Goal: Task Accomplishment & Management: Manage account settings

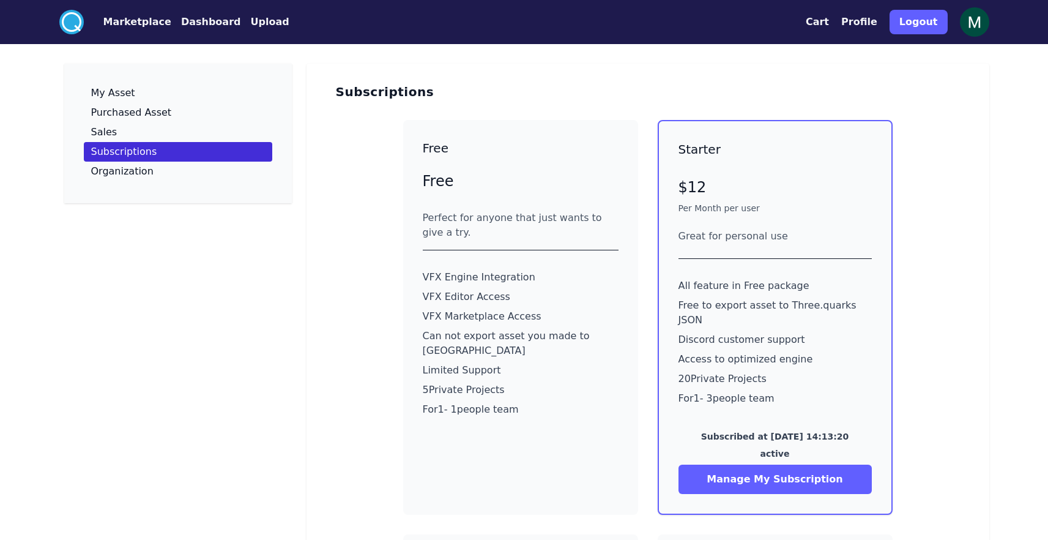
click at [971, 22] on img at bounding box center [974, 21] width 29 height 29
click at [864, 24] on button "Profile" at bounding box center [859, 22] width 36 height 15
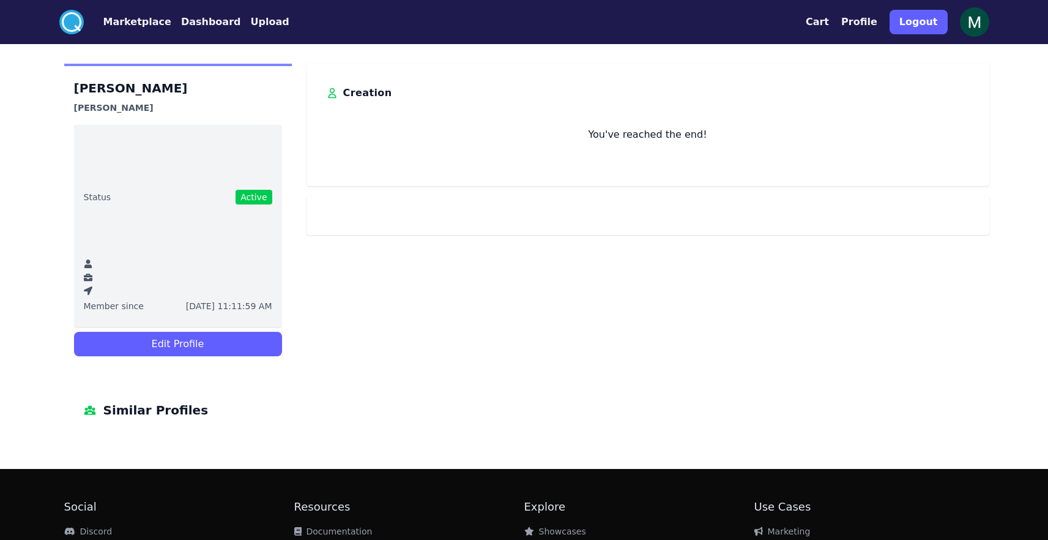
click at [623, 117] on div "You've reached the end!" at bounding box center [648, 122] width 644 height 39
click at [70, 24] on circle at bounding box center [71, 22] width 24 height 24
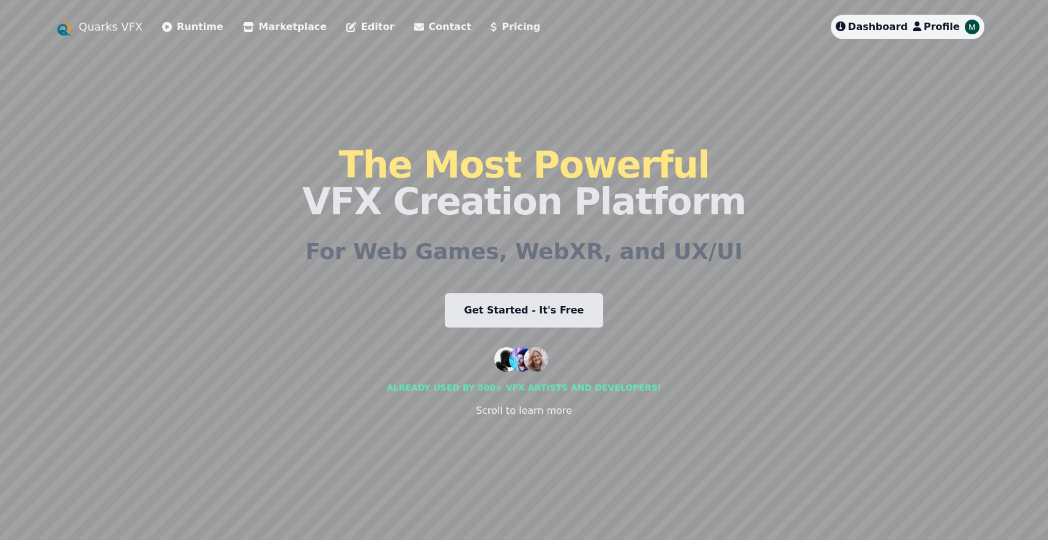
click at [937, 28] on span "Profile" at bounding box center [942, 27] width 36 height 12
click at [972, 26] on img at bounding box center [972, 27] width 15 height 15
click at [972, 28] on img at bounding box center [972, 27] width 15 height 15
click at [882, 28] on span "Dashboard" at bounding box center [878, 27] width 60 height 12
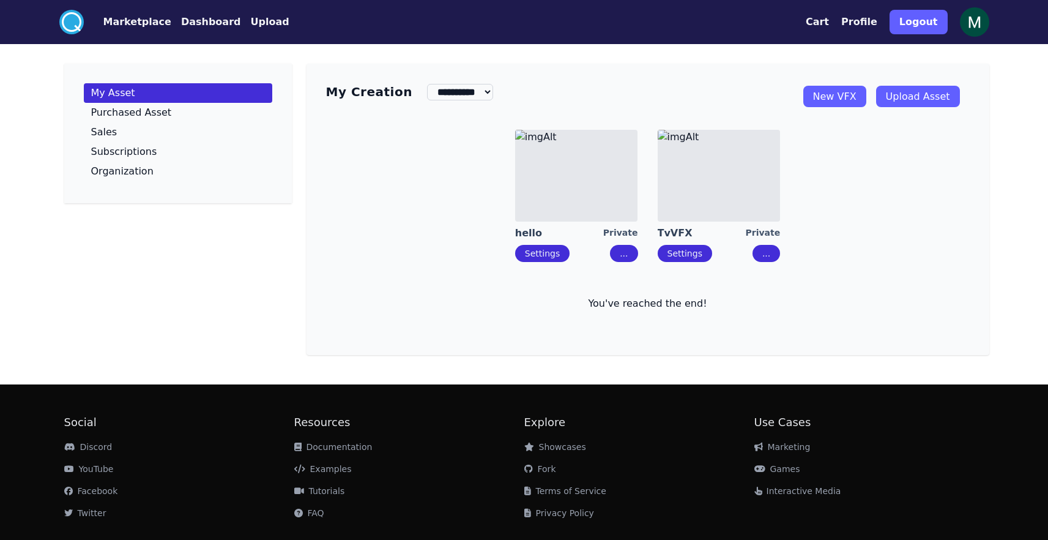
click at [846, 99] on link "New VFX" at bounding box center [834, 96] width 63 height 21
click at [477, 96] on select "**********" at bounding box center [460, 92] width 66 height 17
click at [864, 20] on button "Profile" at bounding box center [859, 22] width 36 height 15
click at [984, 31] on img at bounding box center [974, 21] width 29 height 29
click at [974, 26] on img at bounding box center [974, 21] width 29 height 29
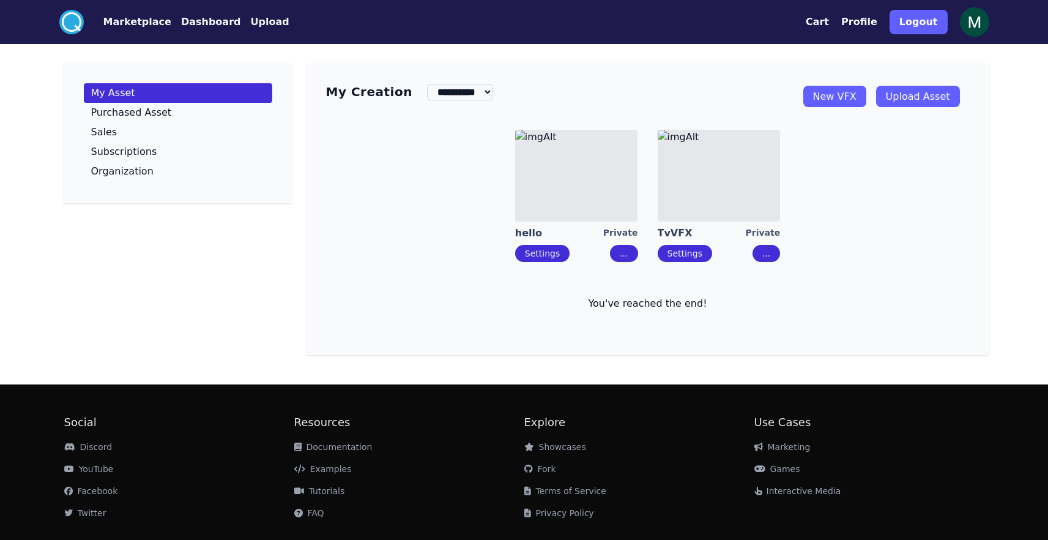
click at [974, 26] on img at bounding box center [974, 21] width 29 height 29
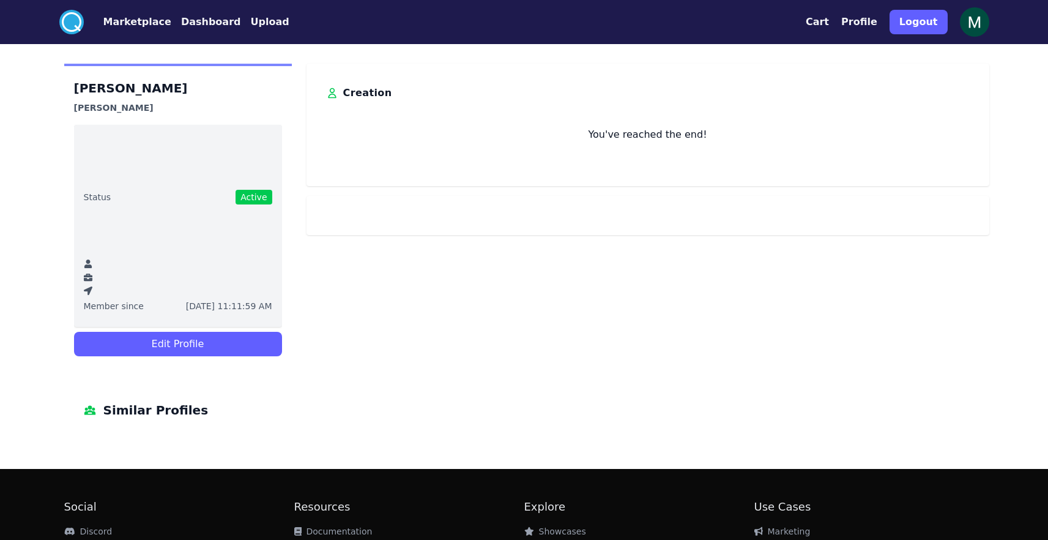
click at [144, 413] on span "Similar Profiles" at bounding box center [155, 410] width 105 height 20
click at [862, 27] on button "Profile" at bounding box center [859, 22] width 36 height 15
click at [860, 23] on button "Profile" at bounding box center [859, 22] width 36 height 15
click at [988, 27] on img at bounding box center [974, 21] width 29 height 29
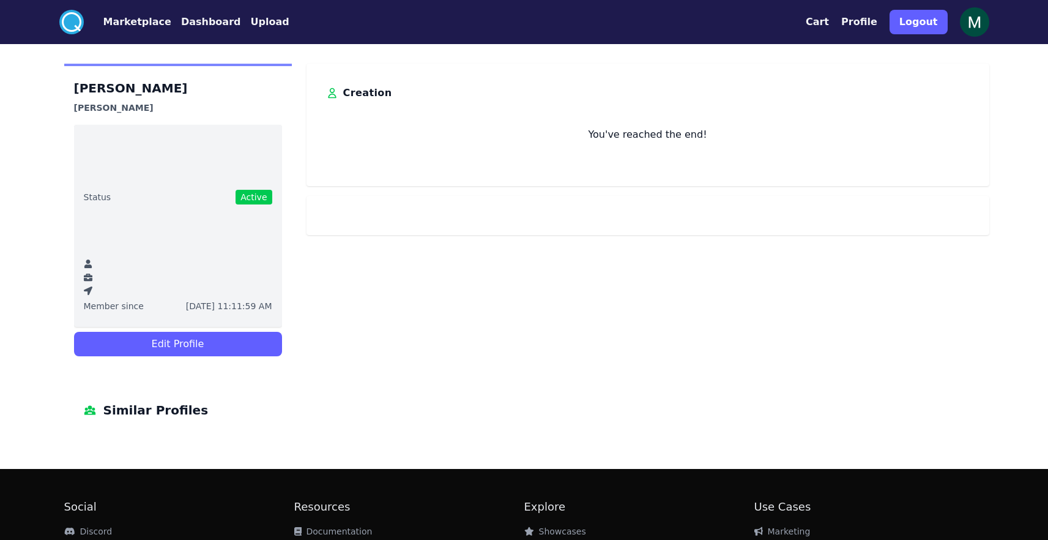
click at [100, 284] on ul "Status Active Member since [DATE] 11:11:59 AM" at bounding box center [178, 226] width 208 height 202
click at [86, 261] on icon at bounding box center [87, 263] width 7 height 9
click at [88, 278] on icon at bounding box center [88, 277] width 9 height 9
click at [97, 196] on span "Status" at bounding box center [98, 197] width 28 height 12
click at [255, 195] on span "Active" at bounding box center [254, 197] width 36 height 15
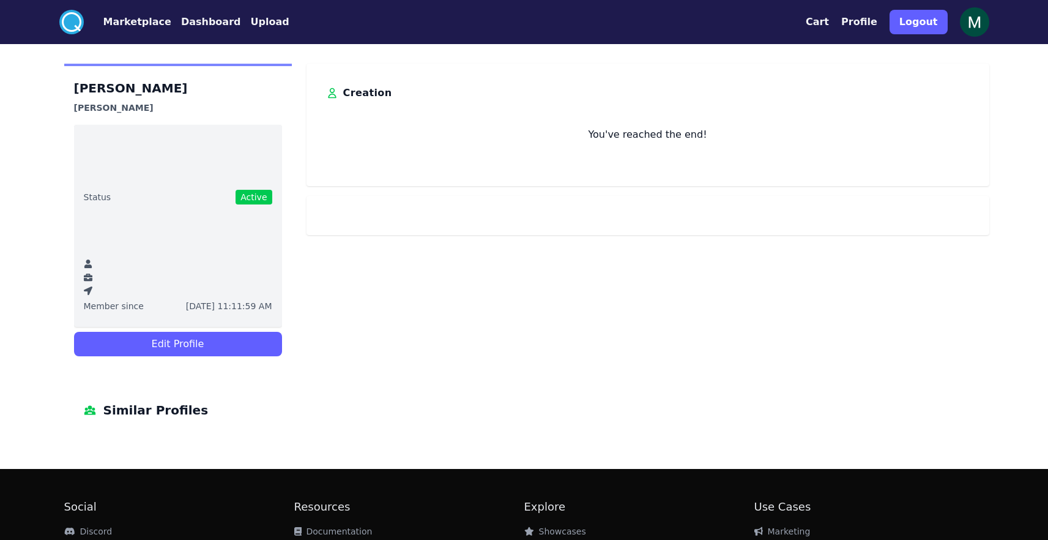
click at [215, 253] on ul "Status Active Member since [DATE] 11:11:59 AM" at bounding box center [178, 226] width 208 height 202
click at [207, 296] on ul "Status Active Member since [DATE] 11:11:59 AM" at bounding box center [178, 226] width 208 height 202
click at [157, 343] on button "Edit Profile" at bounding box center [178, 344] width 208 height 24
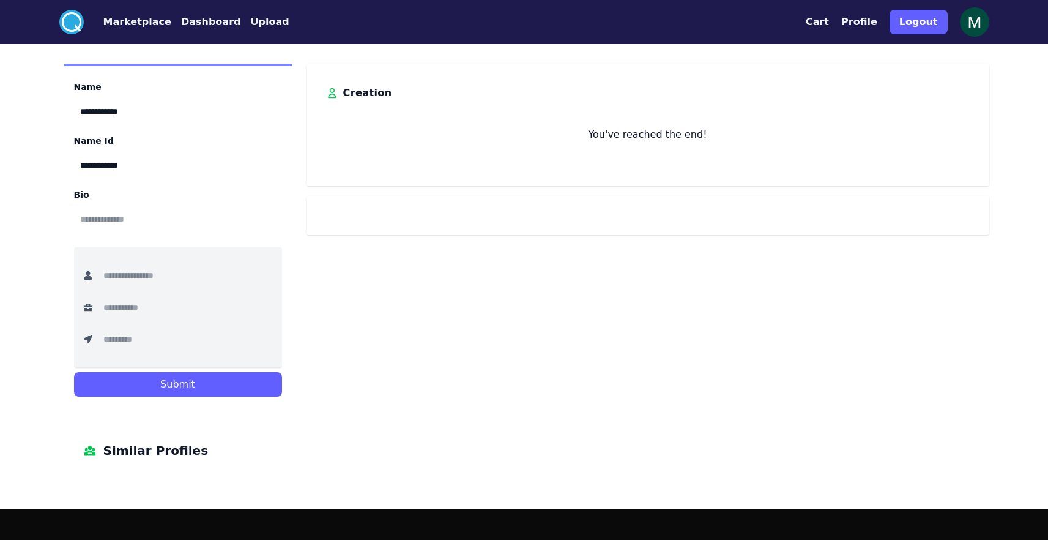
click at [117, 228] on input "text" at bounding box center [178, 219] width 208 height 27
click at [132, 170] on input "**********" at bounding box center [178, 165] width 208 height 27
click at [127, 105] on input "**********" at bounding box center [178, 111] width 208 height 27
click at [150, 270] on input "text" at bounding box center [146, 275] width 98 height 27
click at [147, 301] on input "text" at bounding box center [146, 307] width 98 height 27
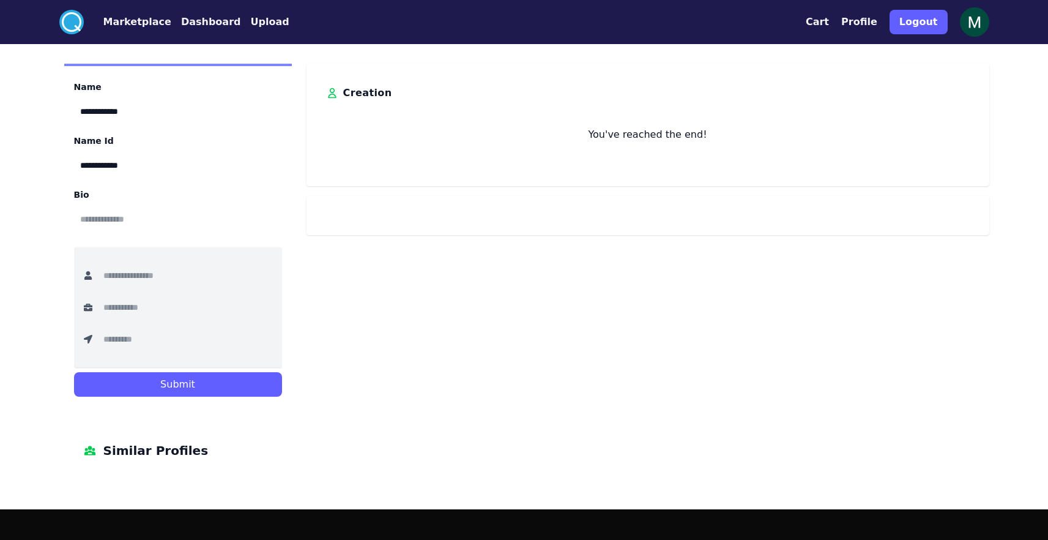
click at [146, 336] on input "text" at bounding box center [146, 339] width 98 height 27
click at [499, 343] on div "**********" at bounding box center [524, 272] width 940 height 416
click at [873, 20] on button "Profile" at bounding box center [859, 22] width 36 height 15
click at [968, 19] on img at bounding box center [974, 21] width 29 height 29
click at [967, 20] on img at bounding box center [974, 21] width 29 height 29
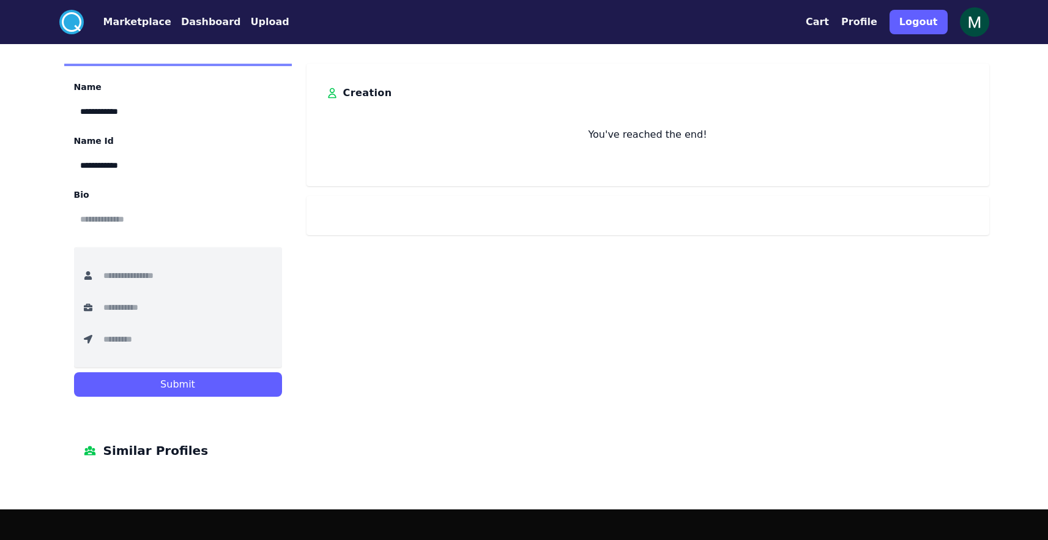
click at [967, 20] on img at bounding box center [974, 21] width 29 height 29
click at [866, 28] on button "Profile" at bounding box center [859, 22] width 36 height 15
click at [866, 20] on button "Profile" at bounding box center [859, 22] width 36 height 15
click at [201, 20] on button "Dashboard" at bounding box center [211, 22] width 60 height 15
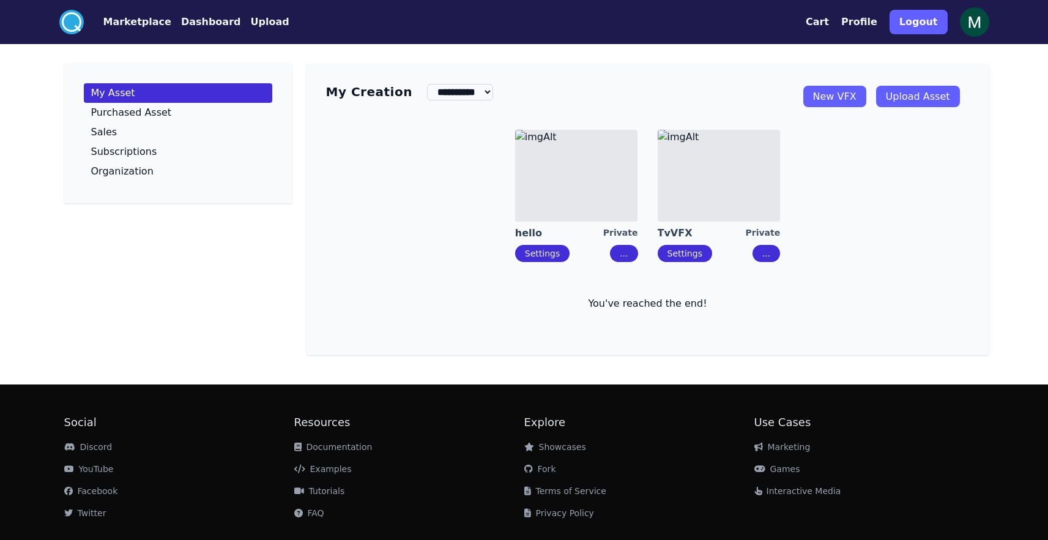
click at [698, 260] on button "Settings" at bounding box center [685, 253] width 54 height 17
click at [691, 255] on link "Settings" at bounding box center [685, 253] width 35 height 10
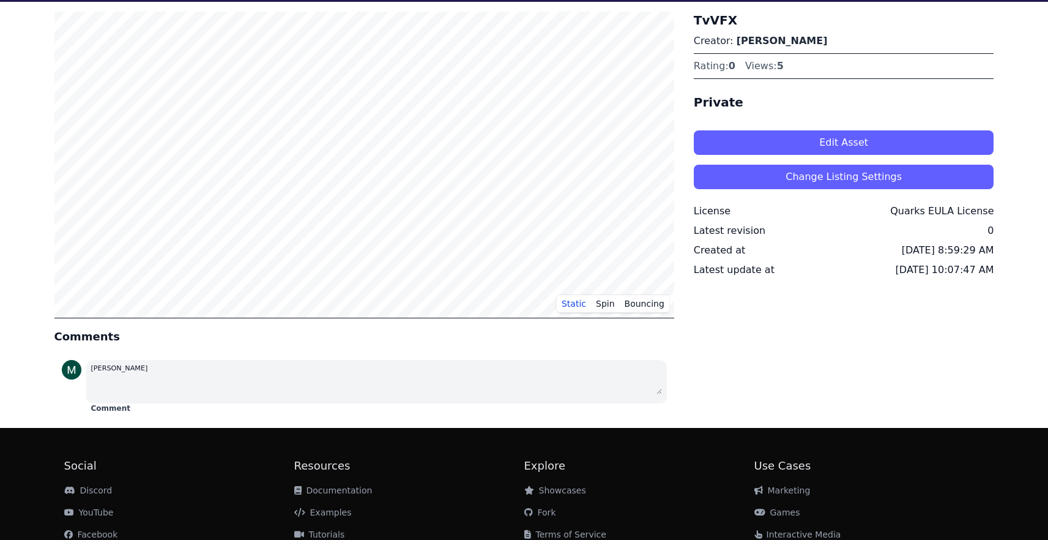
scroll to position [111, 0]
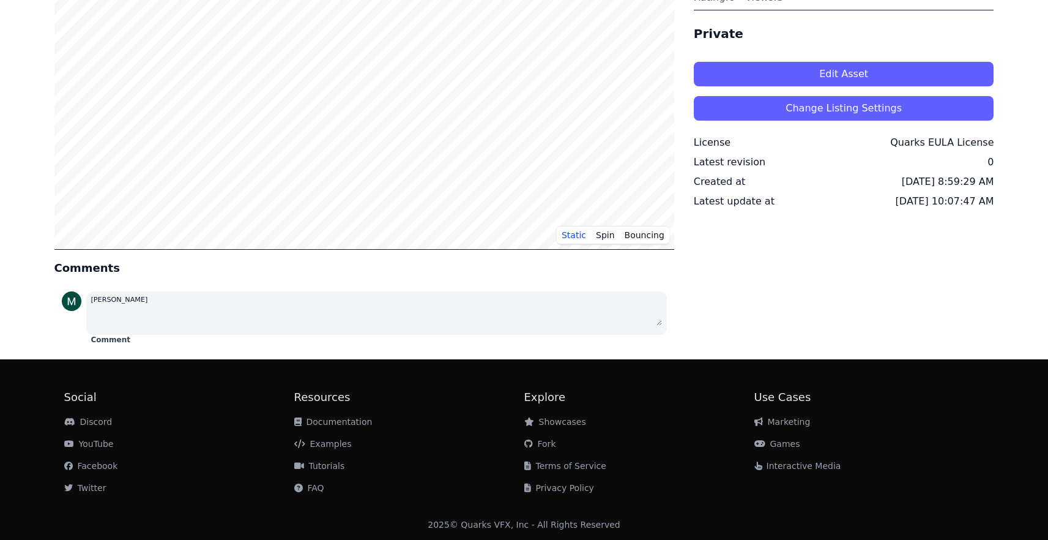
click at [77, 303] on img at bounding box center [72, 301] width 20 height 20
click at [75, 304] on img at bounding box center [72, 301] width 20 height 20
click at [111, 306] on textarea at bounding box center [376, 316] width 571 height 20
click at [78, 303] on img at bounding box center [72, 301] width 20 height 20
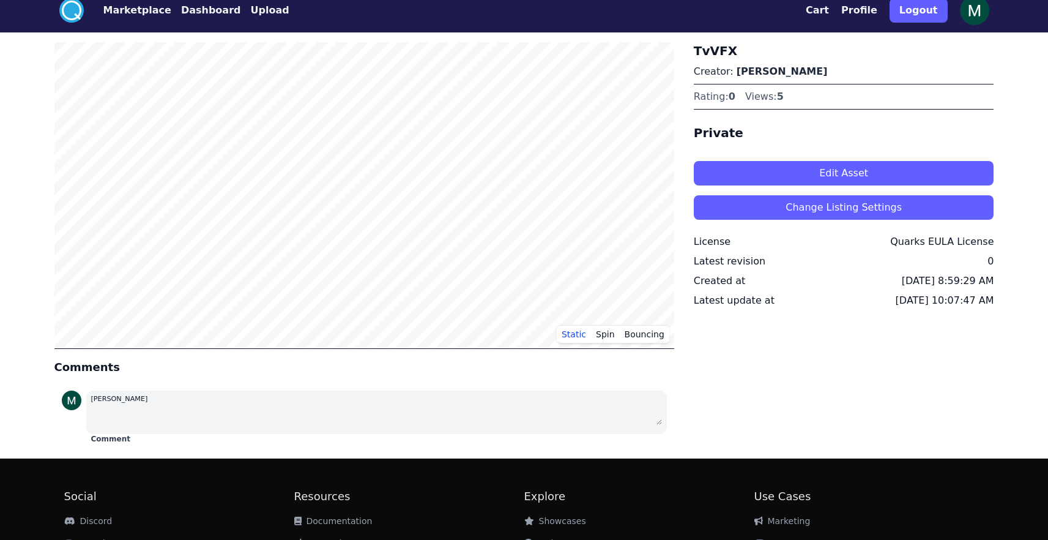
scroll to position [0, 0]
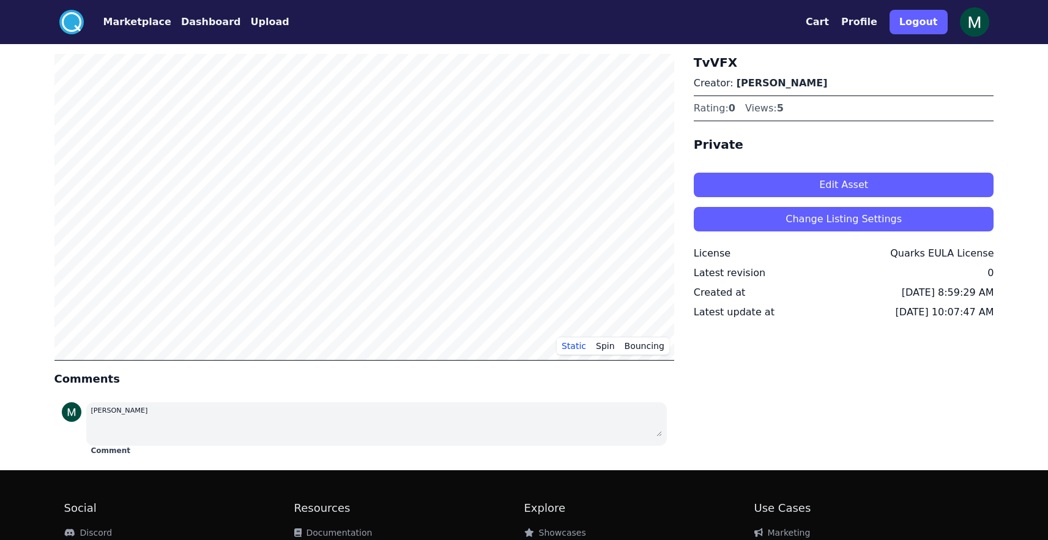
click at [784, 180] on button "Edit Asset" at bounding box center [844, 185] width 300 height 24
